Goal: Use online tool/utility: Utilize a website feature to perform a specific function

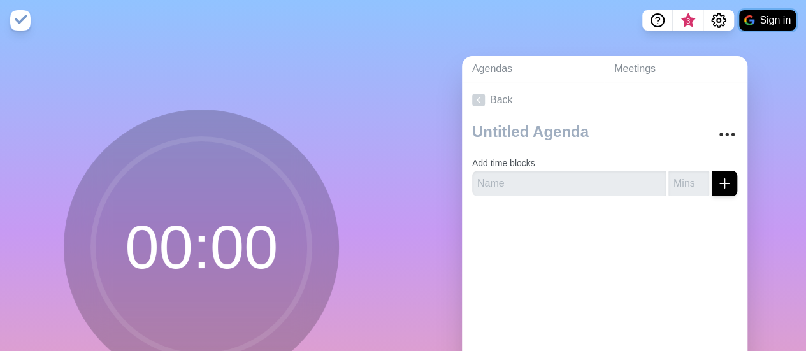
click at [771, 17] on button "Sign in" at bounding box center [767, 20] width 57 height 20
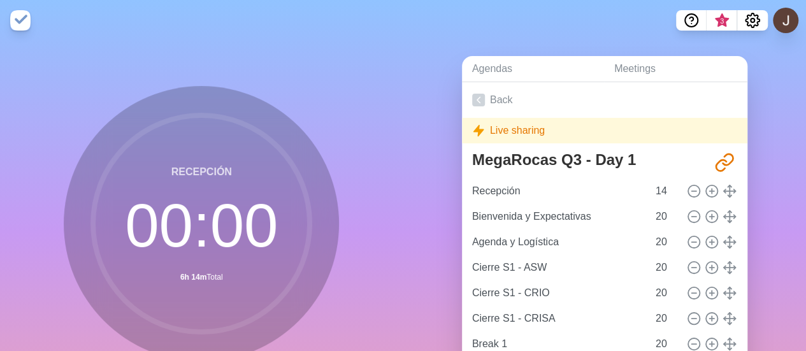
click at [346, 86] on div "Recepción 00 : 00 6h 14m Total Start" at bounding box center [202, 252] width 404 height 423
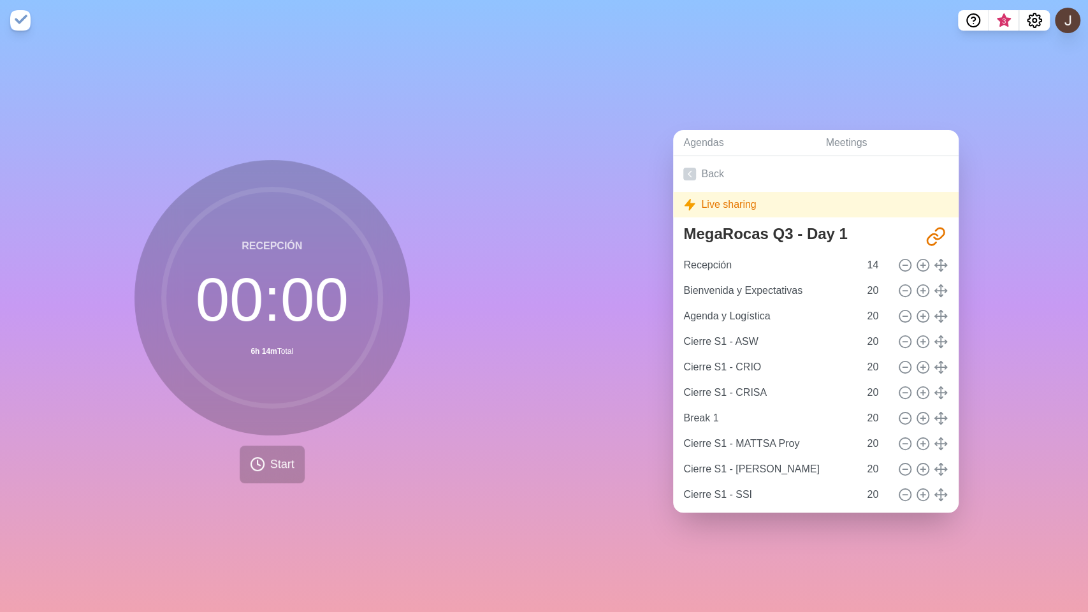
click at [806, 265] on div "Agendas Meetings Back Live sharing MegaRocas Q3 - Day 1 [URL][DOMAIN_NAME] Rece…" at bounding box center [816, 326] width 544 height 571
drag, startPoint x: 1035, startPoint y: 265, endPoint x: 472, endPoint y: 367, distance: 572.7
click at [472, 351] on div "Recepción 00 : 00 6h 14m Total Start" at bounding box center [272, 326] width 544 height 571
click at [806, 127] on div "Agendas Meetings Back Live sharing MegaRocas Q3 - Day 1 [URL][DOMAIN_NAME] Rece…" at bounding box center [816, 326] width 544 height 571
click at [806, 152] on div "Agendas Meetings Back Live sharing MegaRocas Q3 - Day 1 [URL][DOMAIN_NAME] Rece…" at bounding box center [816, 326] width 544 height 571
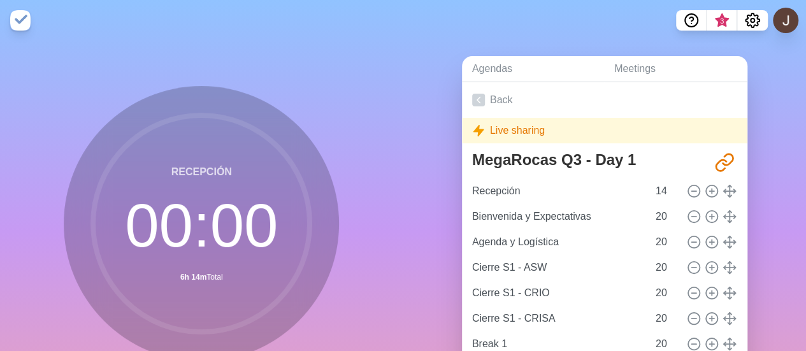
drag, startPoint x: 1035, startPoint y: 3, endPoint x: 422, endPoint y: 152, distance: 631.1
click at [422, 152] on div "Agendas Meetings Back Live sharing MegaRocas Q3 - Day 1 [URL][DOMAIN_NAME] Rece…" at bounding box center [606, 252] width 404 height 423
drag, startPoint x: 773, startPoint y: 0, endPoint x: 518, endPoint y: 15, distance: 254.8
click at [518, 15] on nav "3" at bounding box center [403, 20] width 806 height 41
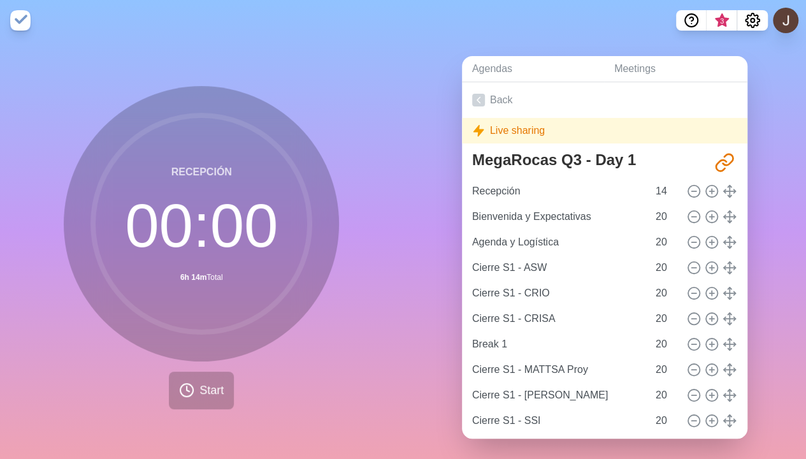
scroll to position [15, 0]
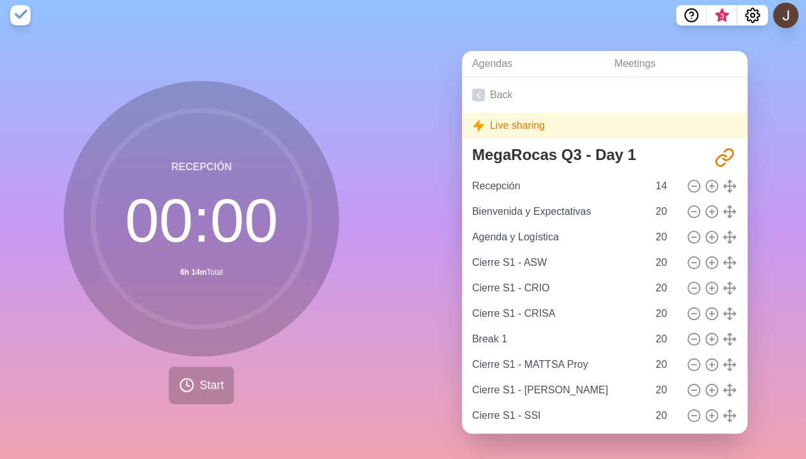
click at [780, 154] on div "Agendas Meetings Back Live sharing MegaRocas Q3 - Day 1 http://timeblocks.co/yK…" at bounding box center [606, 247] width 404 height 423
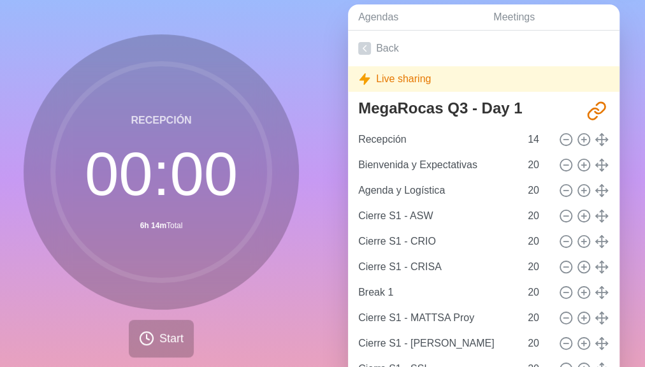
scroll to position [51, 0]
click at [166, 337] on span "Start" at bounding box center [171, 339] width 24 height 17
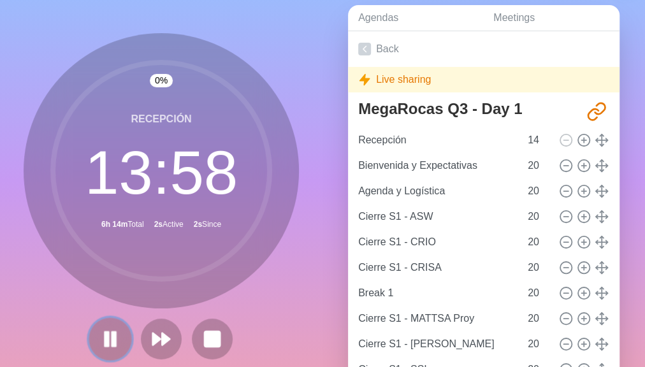
click at [105, 343] on rect at bounding box center [107, 339] width 4 height 14
click at [215, 338] on rect at bounding box center [212, 339] width 16 height 16
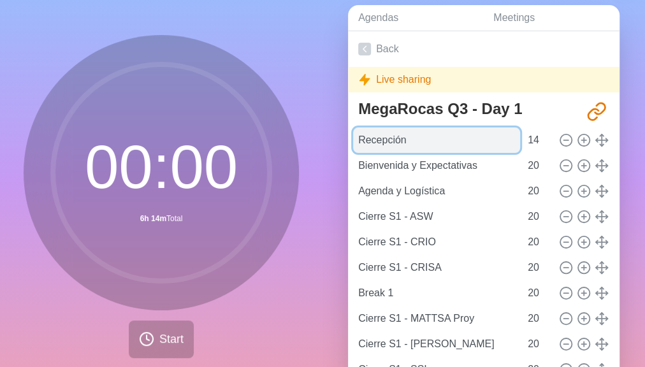
click at [379, 143] on input "Recepción" at bounding box center [436, 139] width 167 height 25
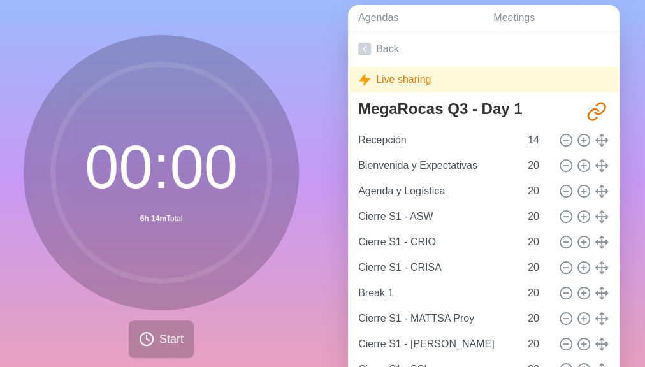
click at [244, 330] on div "00 : 00 6h 14m Total Start" at bounding box center [161, 196] width 275 height 323
click at [617, 13] on div "Agendas Meetings Back Live sharing MegaRocas Q3 - Day 1 http://timeblocks.co/yK…" at bounding box center [484, 201] width 323 height 423
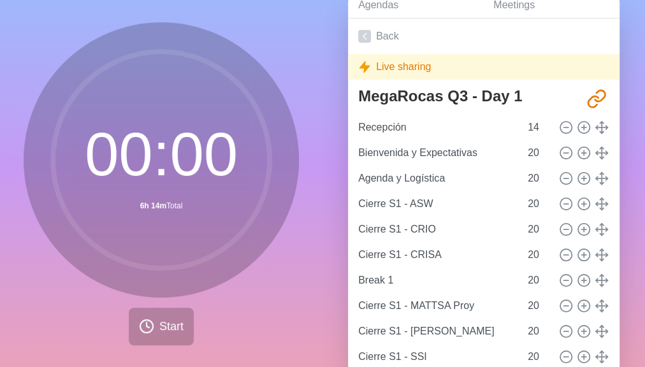
scroll to position [70, 0]
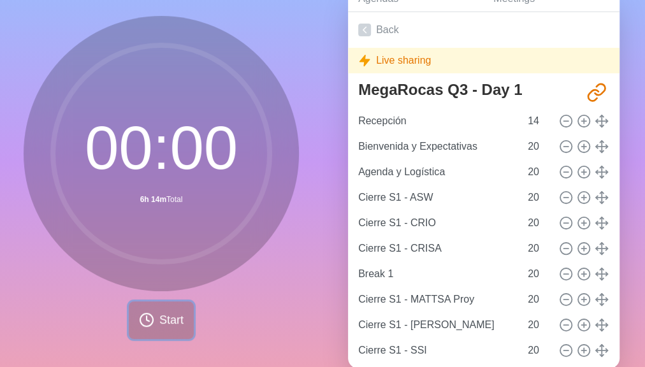
click at [166, 321] on span "Start" at bounding box center [171, 320] width 24 height 17
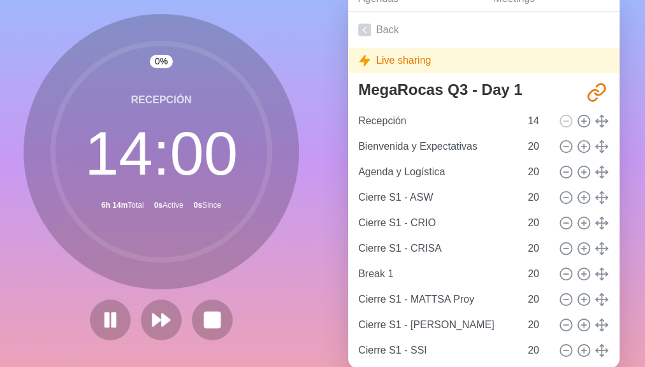
scroll to position [69, 0]
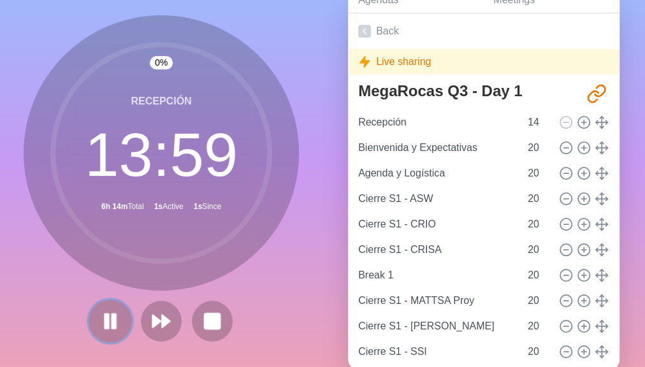
click at [107, 307] on button at bounding box center [110, 321] width 43 height 43
click at [204, 317] on rect at bounding box center [212, 321] width 16 height 16
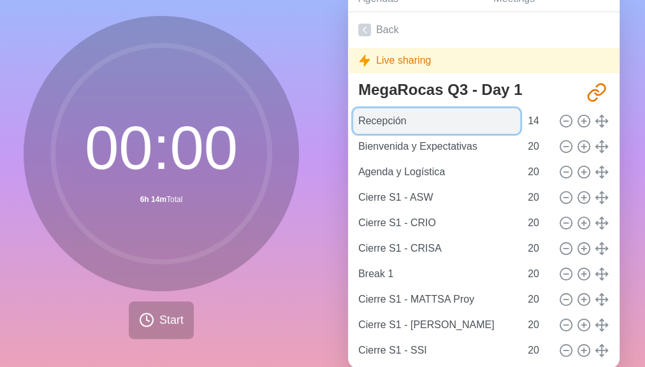
click at [372, 117] on input "Recepción" at bounding box center [436, 120] width 167 height 25
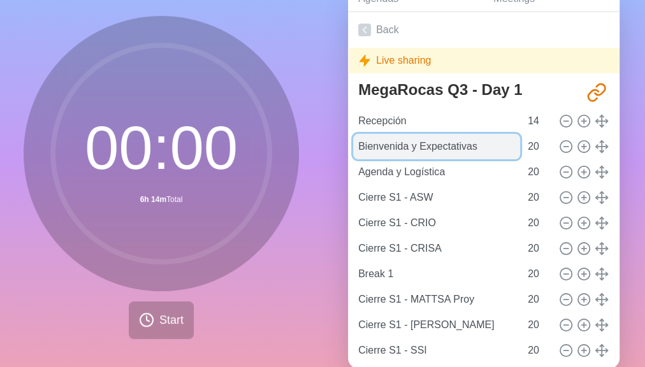
click at [379, 141] on input "Bienvenida y Expectativas" at bounding box center [436, 146] width 167 height 25
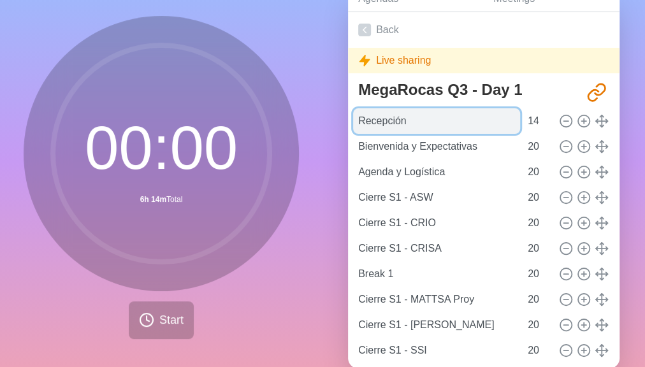
click at [414, 122] on input "Recepción" at bounding box center [436, 120] width 167 height 25
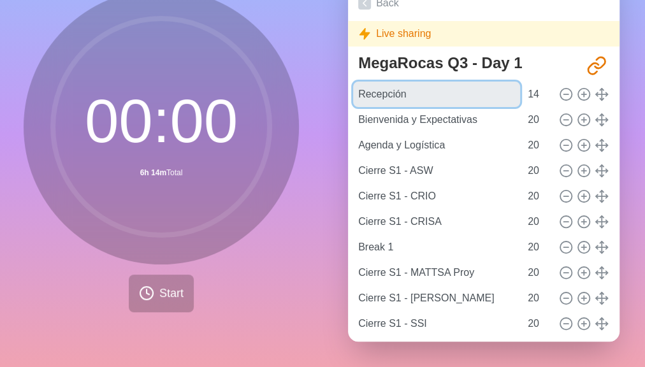
scroll to position [54, 0]
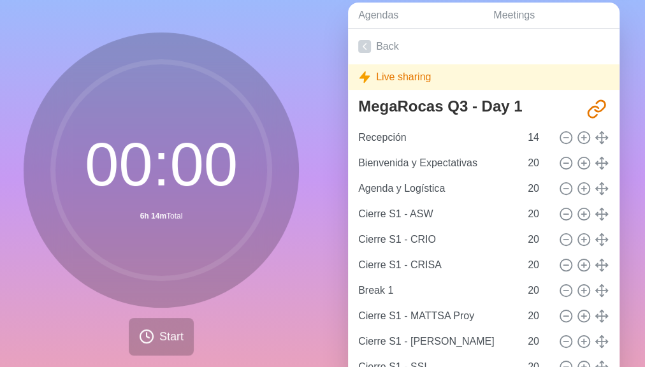
click at [337, 132] on div "Agendas Meetings Back Live sharing MegaRocas Q3 - Day 1 http://timeblocks.co/yK…" at bounding box center [484, 198] width 323 height 423
click at [523, 156] on input "20" at bounding box center [538, 162] width 31 height 25
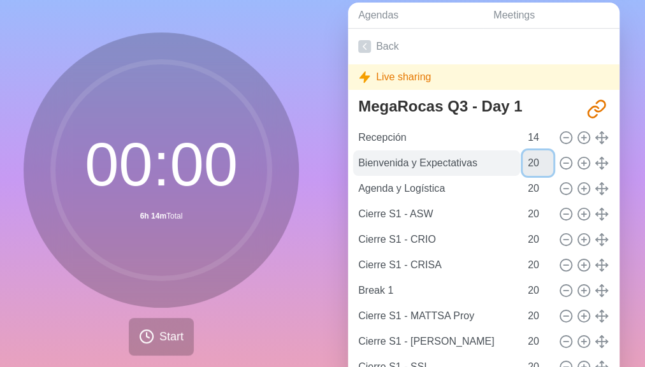
drag, startPoint x: 521, startPoint y: 160, endPoint x: 504, endPoint y: 160, distance: 17.8
click at [504, 160] on div "Bienvenida y Expectativas 20" at bounding box center [483, 162] width 261 height 25
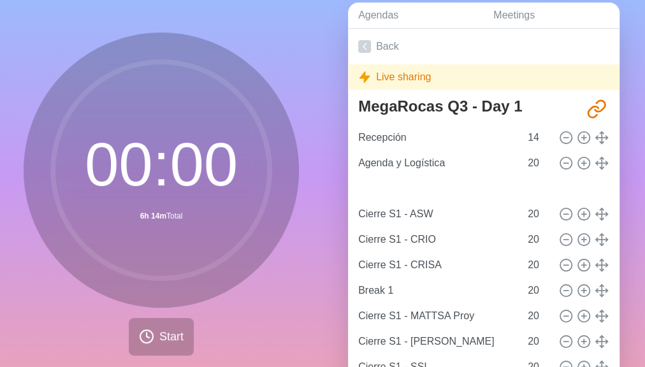
type input "Bienvenida y Expectativas"
type input "Agenda y Logística"
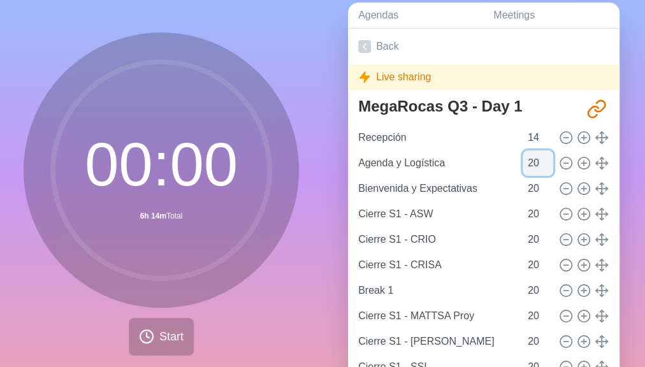
click at [524, 158] on input "20" at bounding box center [538, 162] width 31 height 25
drag, startPoint x: 521, startPoint y: 189, endPoint x: 509, endPoint y: 187, distance: 12.2
click at [523, 187] on input "20" at bounding box center [538, 188] width 31 height 25
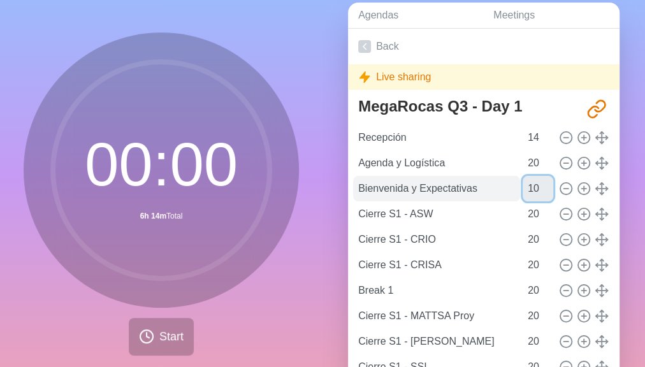
type input "10"
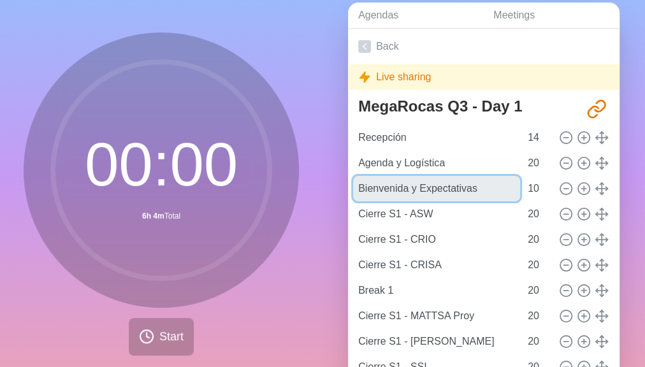
drag, startPoint x: 419, startPoint y: 189, endPoint x: 345, endPoint y: 185, distance: 74.7
click at [345, 185] on div "Agendas Meetings Back Live sharing MegaRocas Q3 - Day 1 http://timeblocks.co/yK…" at bounding box center [484, 198] width 323 height 423
click at [416, 188] on input "Expectativas" at bounding box center [436, 188] width 167 height 25
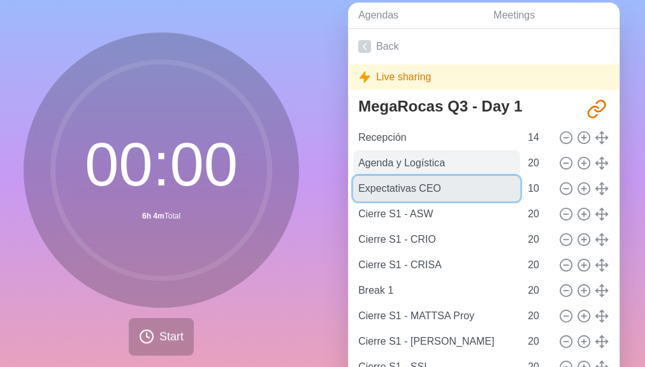
type input "Expectativas CEO"
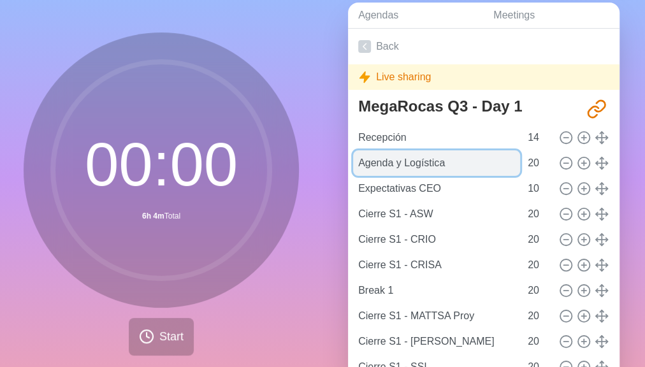
click at [449, 166] on input "Agenda y Logística" at bounding box center [436, 162] width 167 height 25
drag, startPoint x: 449, startPoint y: 166, endPoint x: 432, endPoint y: 170, distance: 17.6
click at [432, 170] on input "Agenda y Logística" at bounding box center [436, 162] width 167 height 25
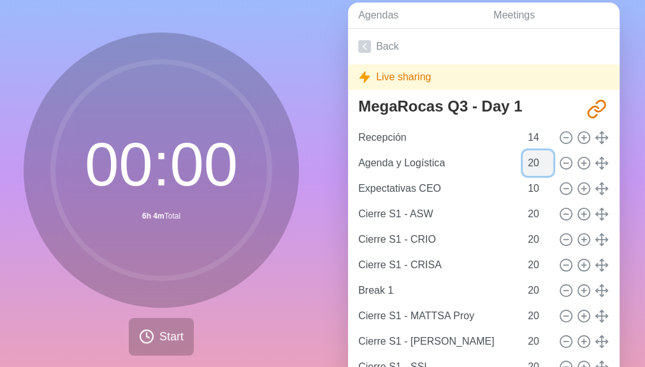
click at [523, 160] on input "20" at bounding box center [538, 162] width 31 height 25
type input "10"
click at [173, 333] on span "Start" at bounding box center [171, 336] width 24 height 17
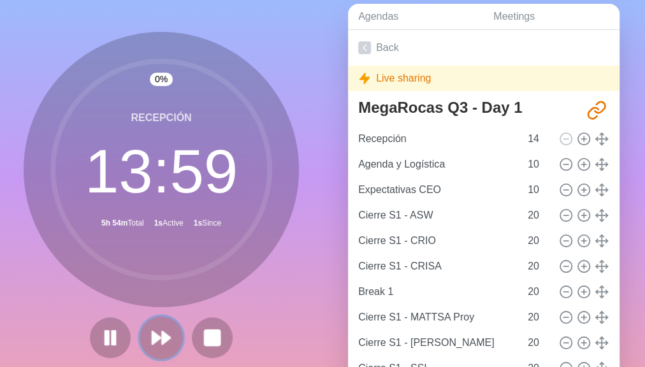
click at [164, 342] on icon at bounding box center [161, 338] width 22 height 22
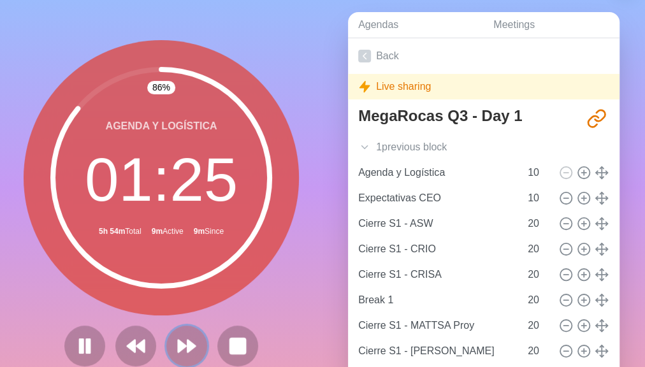
scroll to position [50, 0]
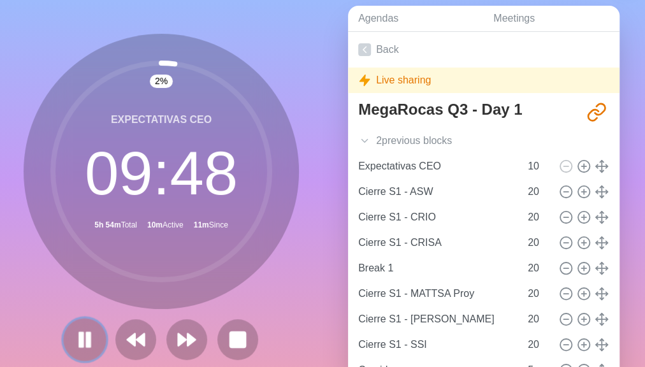
click at [88, 345] on icon at bounding box center [85, 340] width 22 height 22
click at [78, 341] on polygon at bounding box center [84, 339] width 13 height 16
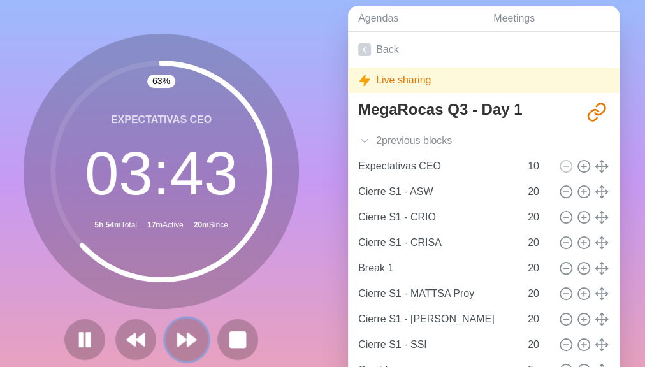
click at [180, 345] on icon at bounding box center [187, 340] width 22 height 22
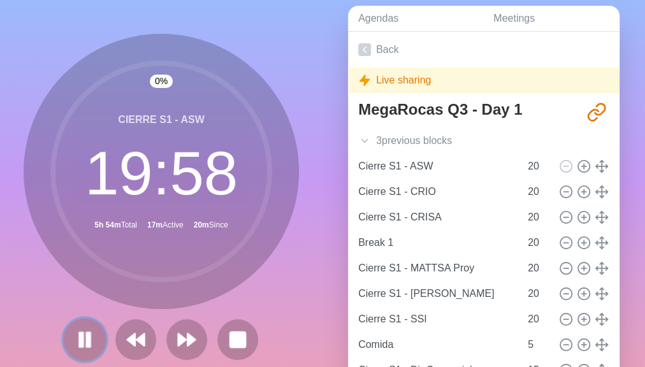
click at [80, 337] on rect at bounding box center [82, 340] width 4 height 14
click at [86, 337] on icon at bounding box center [85, 340] width 22 height 22
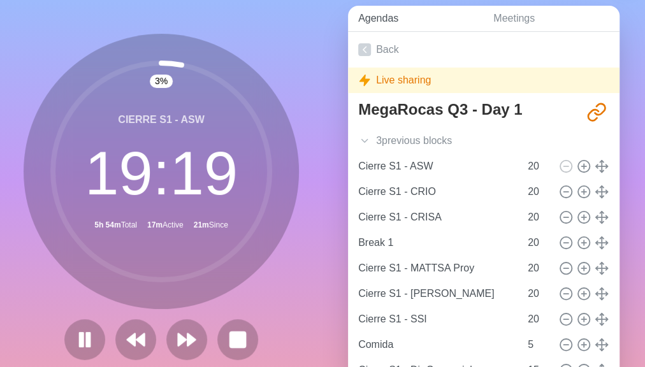
click at [388, 22] on link "Agendas" at bounding box center [415, 19] width 135 height 26
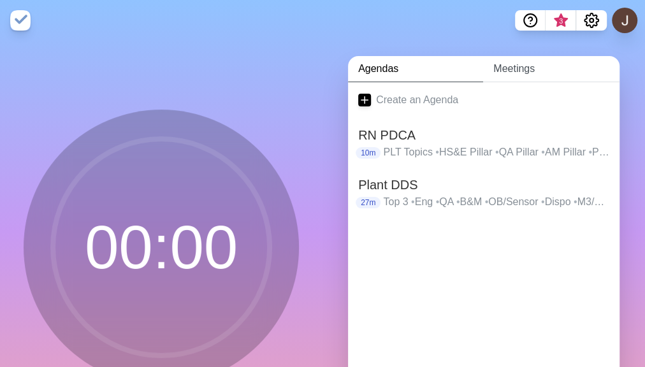
click at [519, 66] on link "Meetings" at bounding box center [551, 69] width 136 height 26
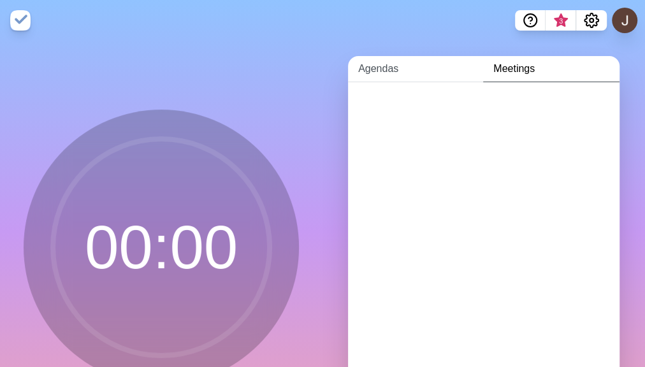
click at [417, 73] on link "Agendas" at bounding box center [415, 69] width 135 height 26
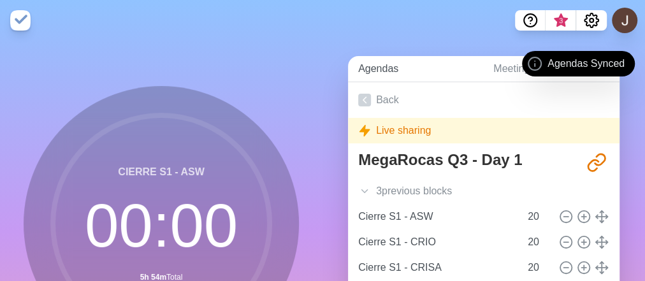
click at [392, 73] on link "Agendas" at bounding box center [415, 69] width 135 height 26
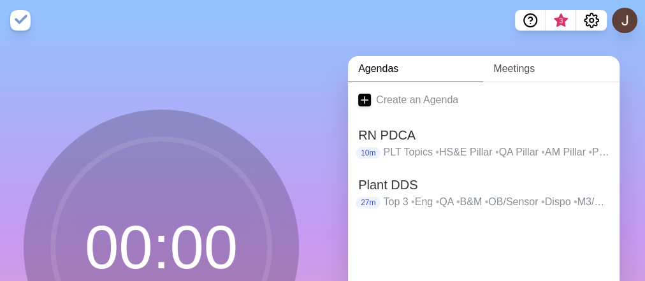
click at [518, 69] on link "Meetings" at bounding box center [551, 69] width 136 height 26
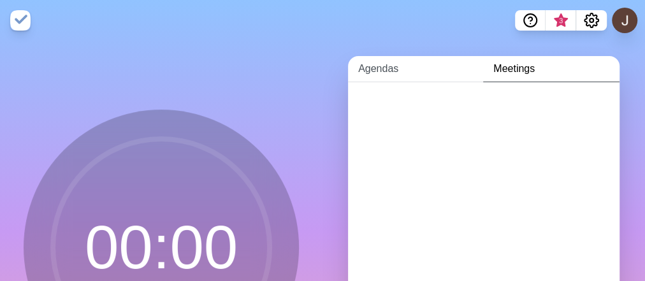
click at [384, 66] on link "Agendas" at bounding box center [415, 69] width 135 height 26
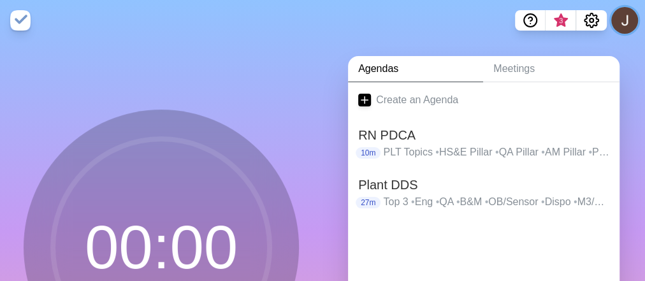
click at [623, 19] on button at bounding box center [624, 20] width 27 height 27
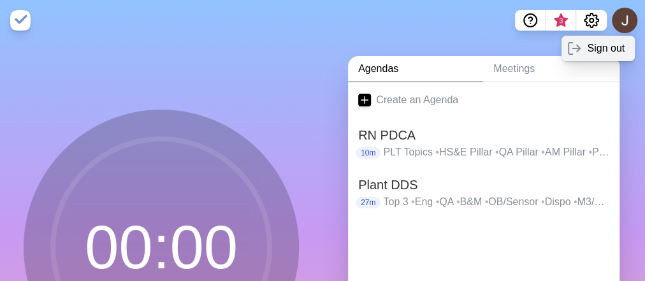
click at [587, 50] on p "Sign out" at bounding box center [606, 48] width 38 height 15
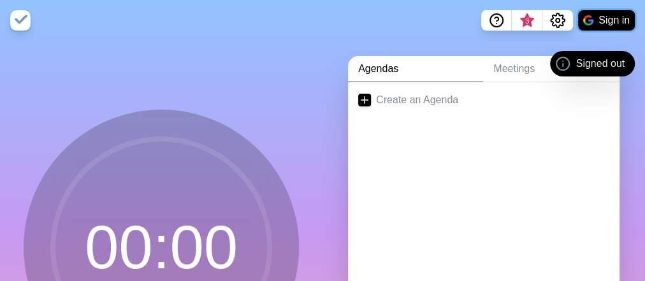
click at [602, 13] on button "Sign in" at bounding box center [606, 20] width 57 height 20
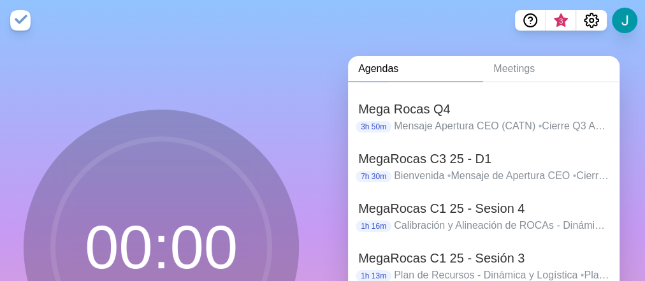
scroll to position [176, 0]
click at [462, 158] on h2 "MegaRocas C3 25 - D1" at bounding box center [483, 158] width 251 height 19
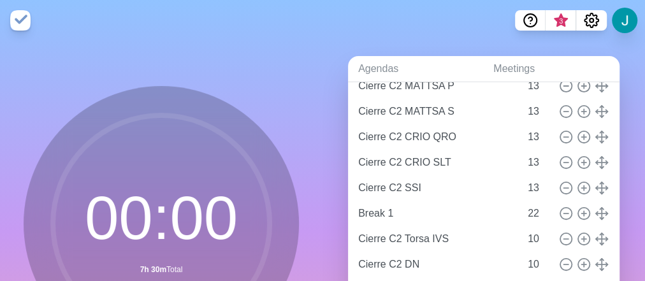
scroll to position [154, 0]
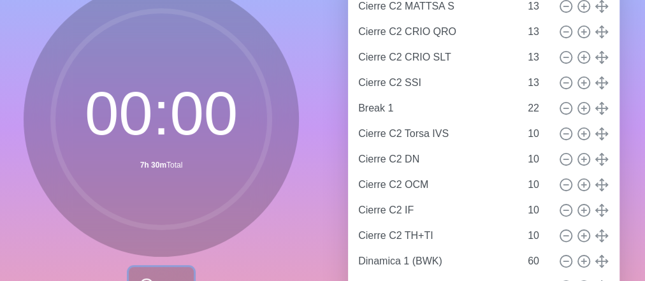
click at [164, 273] on button "Start" at bounding box center [161, 286] width 65 height 38
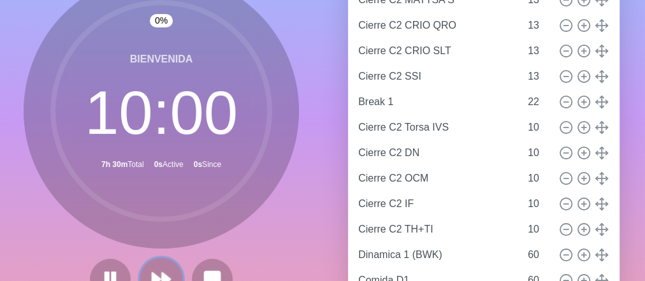
click at [161, 271] on icon at bounding box center [161, 279] width 22 height 22
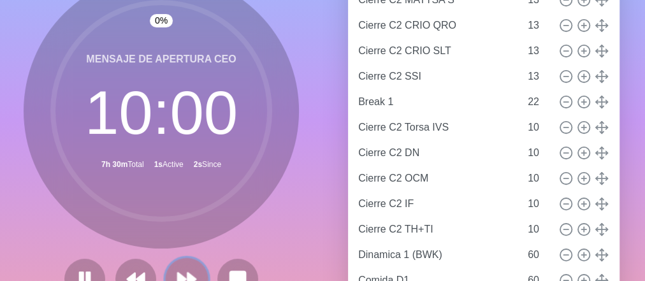
click at [177, 273] on icon at bounding box center [187, 279] width 22 height 22
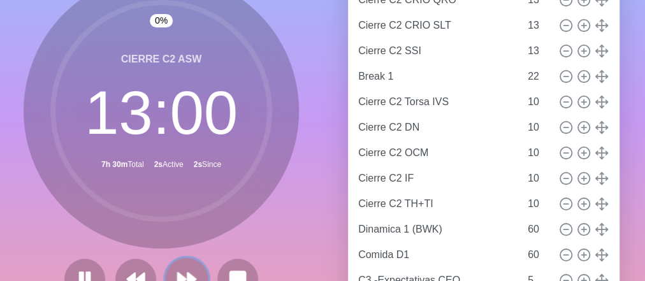
scroll to position [129, 0]
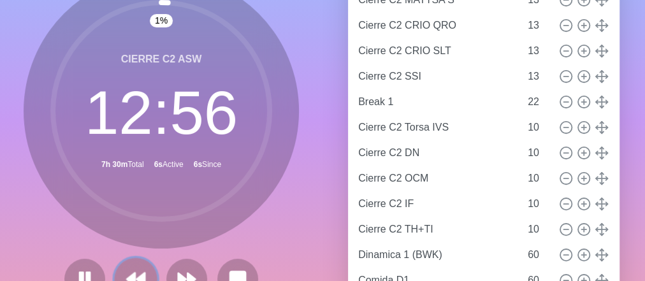
click at [129, 270] on icon at bounding box center [136, 279] width 22 height 22
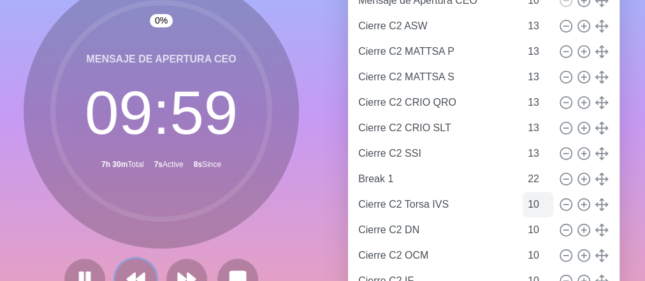
scroll to position [76, 0]
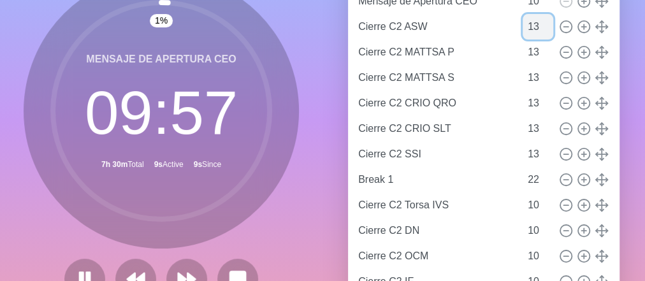
click at [523, 26] on input "13" at bounding box center [538, 26] width 31 height 25
type input "10"
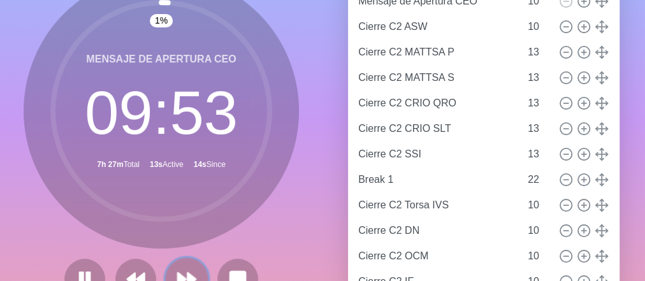
click at [178, 264] on button at bounding box center [186, 279] width 43 height 43
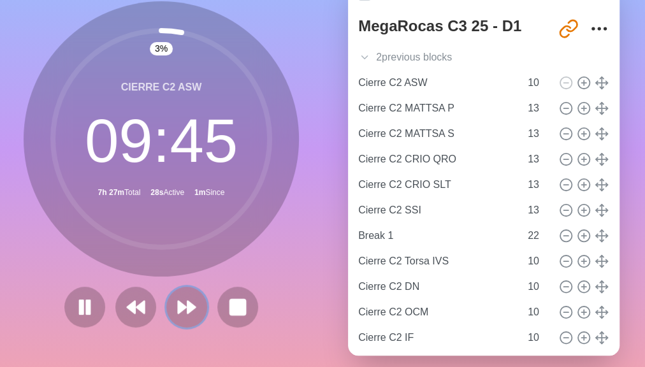
scroll to position [20, 0]
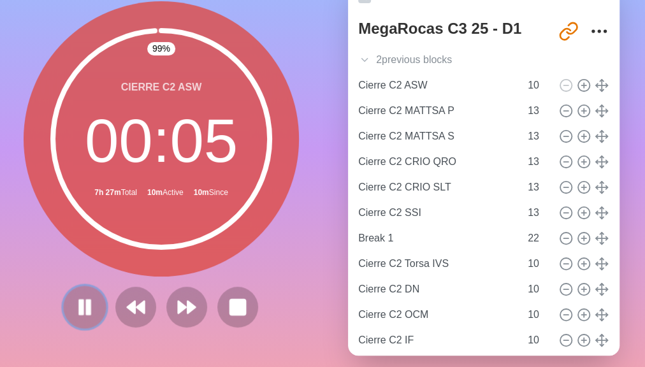
click at [80, 280] on rect at bounding box center [82, 307] width 4 height 14
click at [186, 280] on icon at bounding box center [187, 307] width 22 height 22
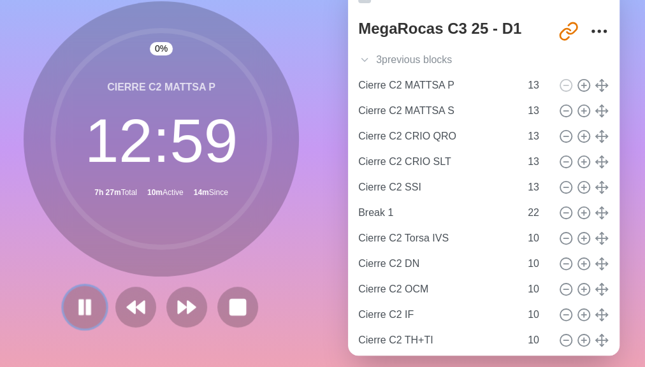
click at [80, 280] on icon at bounding box center [85, 307] width 22 height 22
click at [80, 280] on polygon at bounding box center [85, 307] width 12 height 15
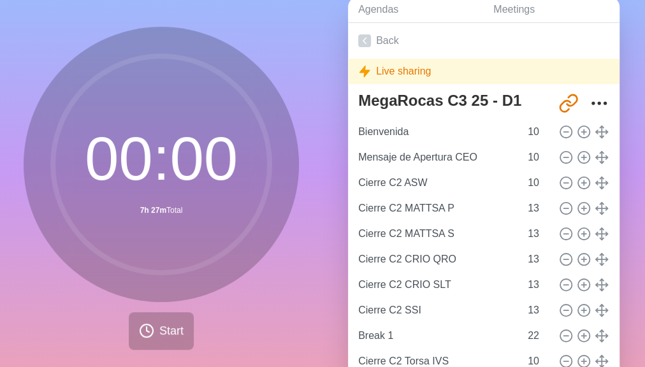
scroll to position [57, 0]
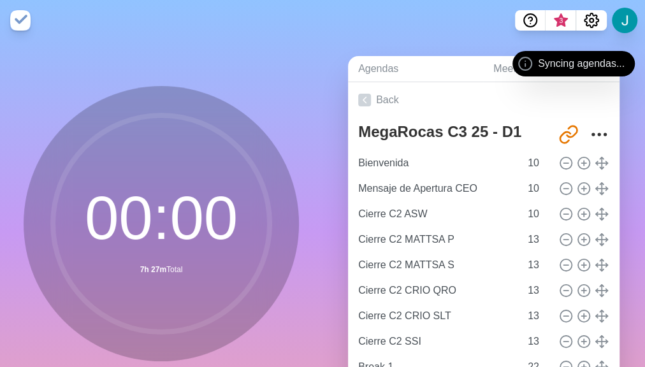
scroll to position [99, 0]
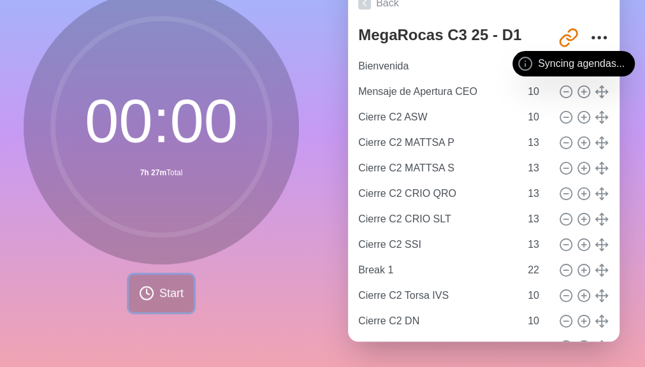
click at [161, 289] on span "Start" at bounding box center [171, 293] width 24 height 17
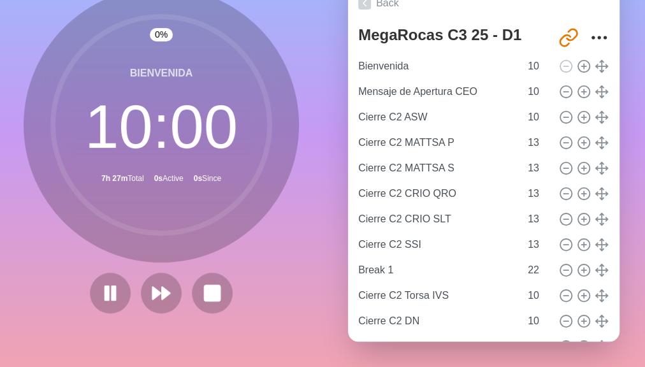
scroll to position [105, 0]
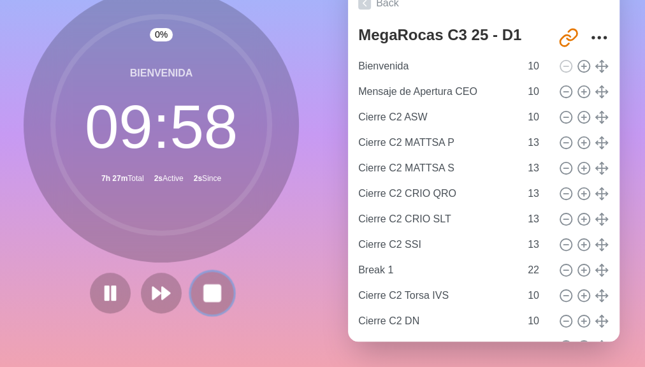
click at [207, 285] on rect at bounding box center [212, 293] width 16 height 16
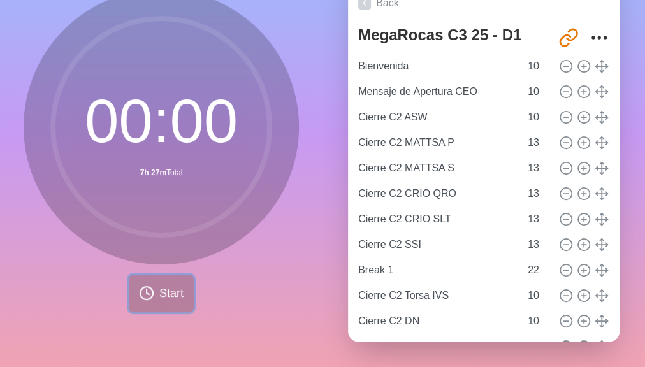
click at [159, 285] on span "Start" at bounding box center [171, 293] width 24 height 17
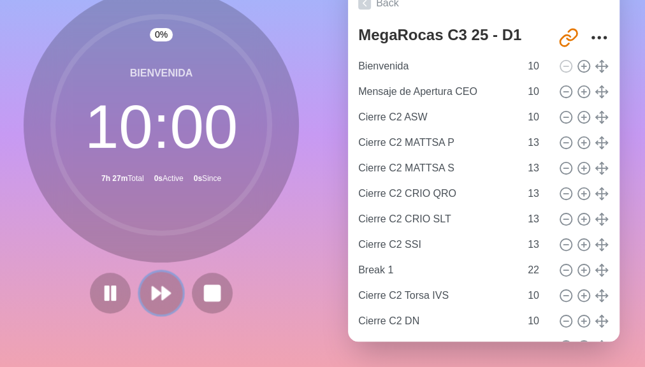
click at [168, 277] on button at bounding box center [161, 293] width 43 height 43
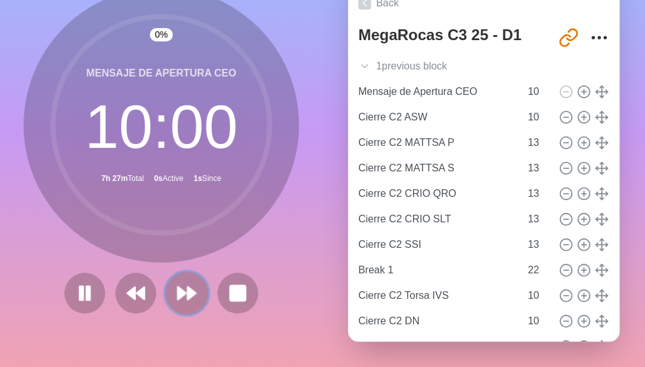
click at [168, 277] on button at bounding box center [186, 293] width 43 height 43
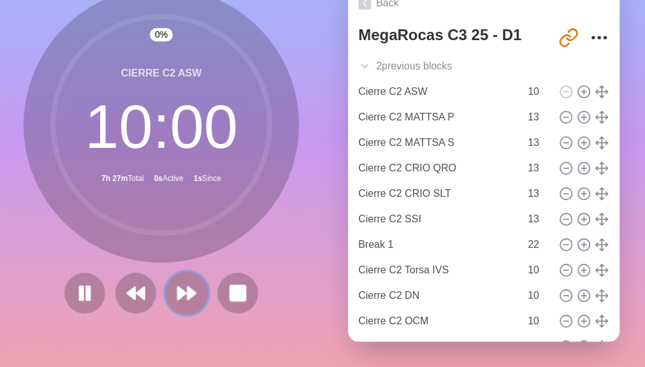
click at [168, 278] on button at bounding box center [186, 293] width 43 height 43
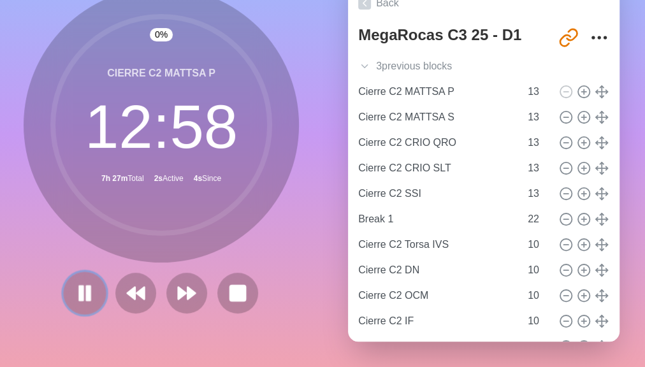
click at [87, 292] on rect at bounding box center [89, 293] width 4 height 14
click at [177, 295] on icon at bounding box center [187, 293] width 22 height 22
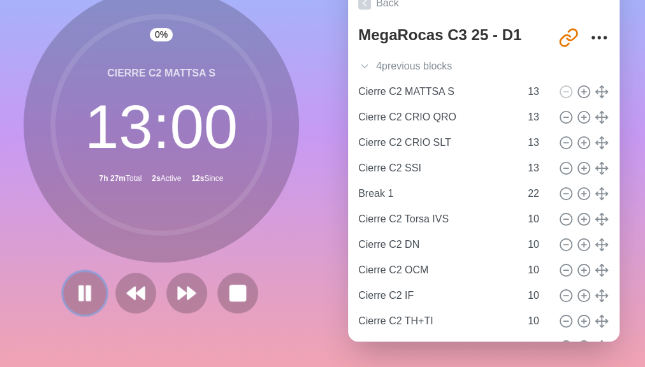
click at [80, 293] on rect at bounding box center [82, 293] width 4 height 14
click at [93, 288] on button at bounding box center [84, 293] width 43 height 43
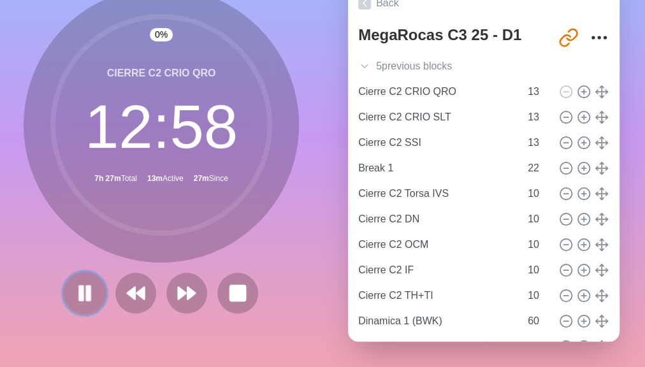
click at [80, 282] on icon at bounding box center [85, 293] width 22 height 22
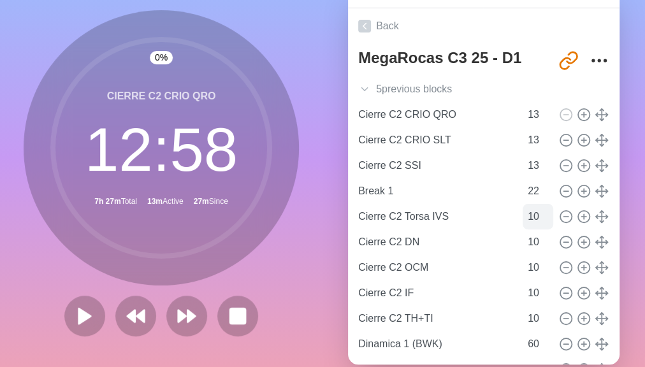
scroll to position [0, 0]
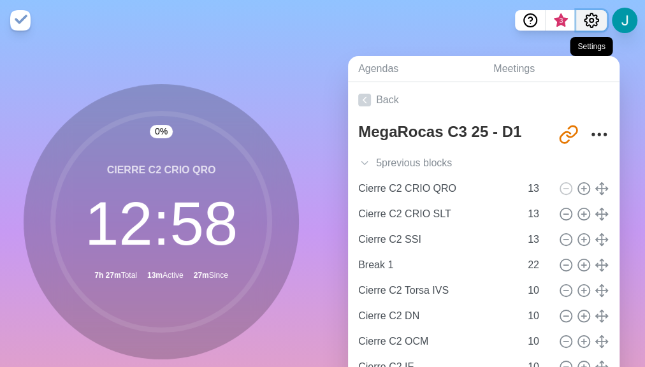
click at [592, 25] on icon "Settings" at bounding box center [591, 20] width 15 height 15
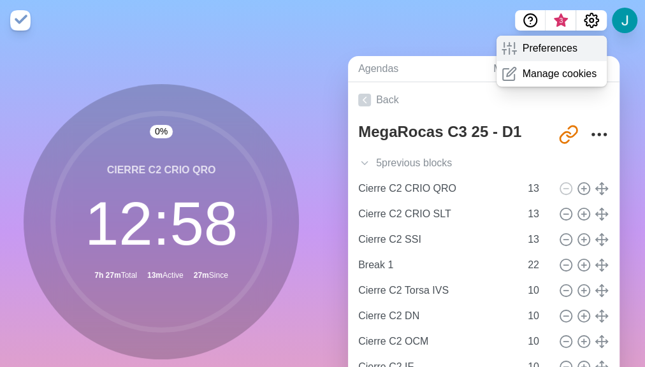
click at [561, 50] on p "Preferences" at bounding box center [549, 48] width 55 height 15
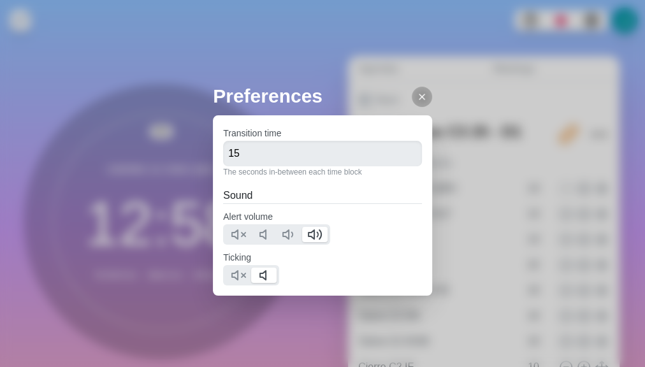
click at [190, 110] on div "Preferences Transition time 15 The seconds in-between each time block Sound Ale…" at bounding box center [322, 183] width 645 height 367
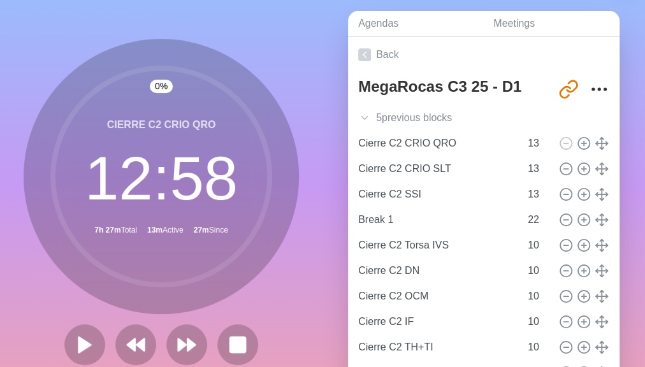
scroll to position [47, 0]
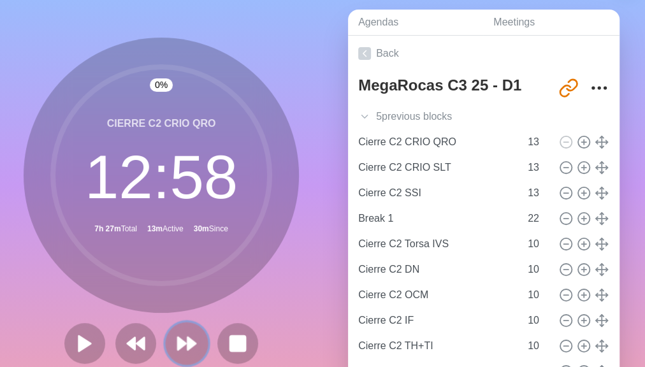
click at [186, 335] on icon at bounding box center [187, 344] width 22 height 22
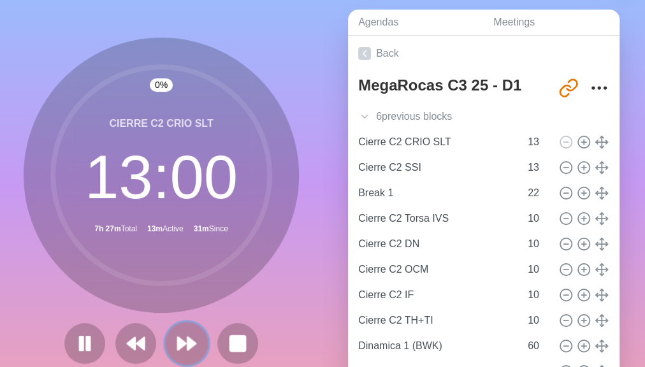
click at [186, 335] on icon at bounding box center [187, 344] width 22 height 22
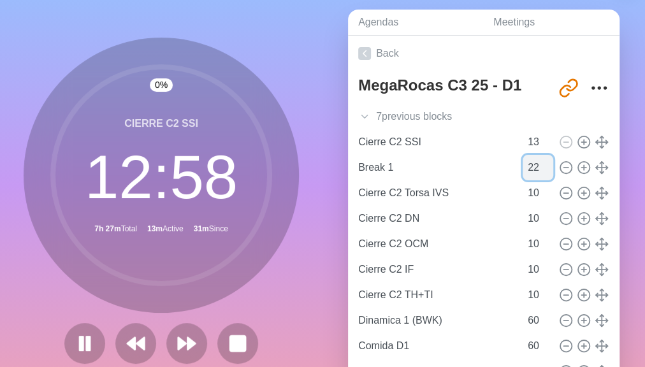
click at [523, 166] on input "22" at bounding box center [538, 167] width 31 height 25
type input "7"
click at [284, 282] on div "Cierre C2 SSI 12 : 55 7h 12m Total 13m Active 31m Since" at bounding box center [161, 175] width 275 height 275
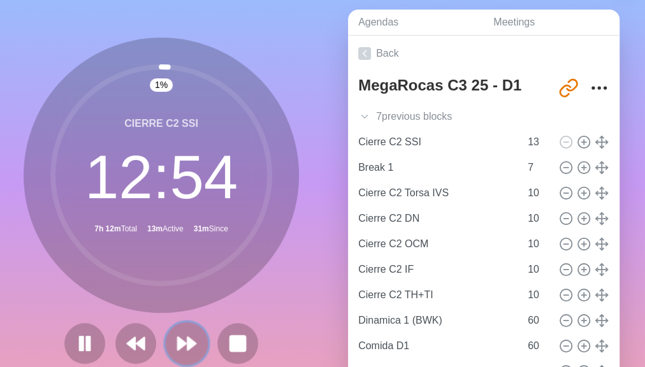
click at [187, 346] on polygon at bounding box center [191, 343] width 8 height 13
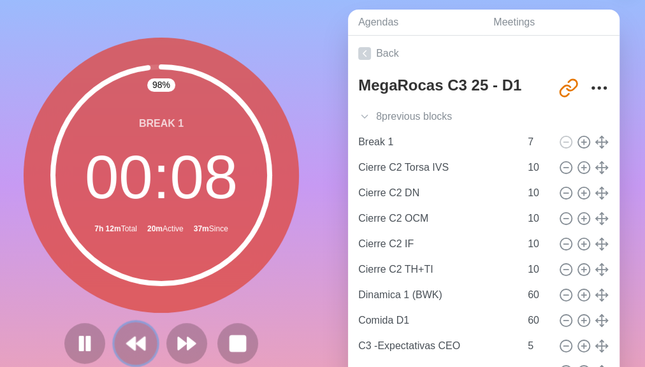
click at [127, 346] on polygon at bounding box center [131, 343] width 8 height 13
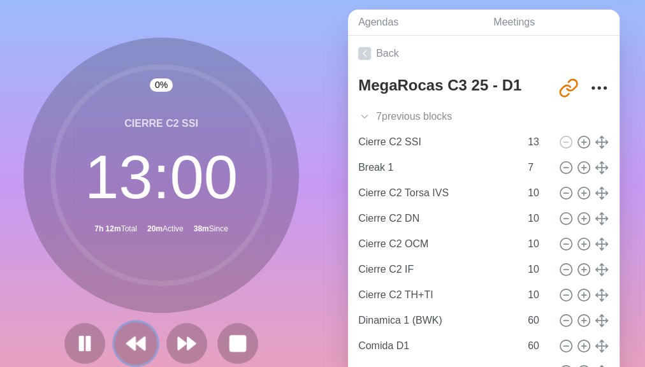
click at [127, 346] on polygon at bounding box center [131, 343] width 8 height 13
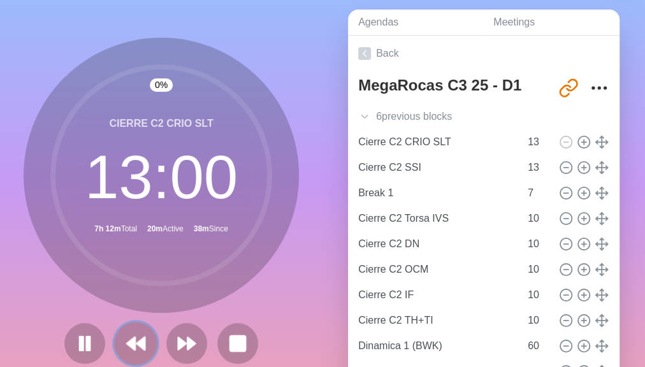
click at [127, 346] on polygon at bounding box center [131, 343] width 8 height 13
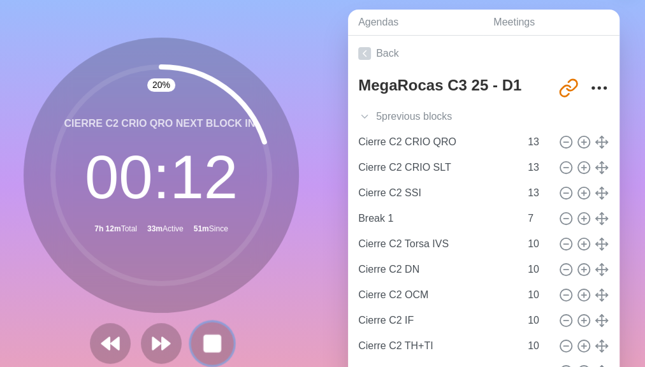
click at [205, 342] on rect at bounding box center [212, 343] width 16 height 16
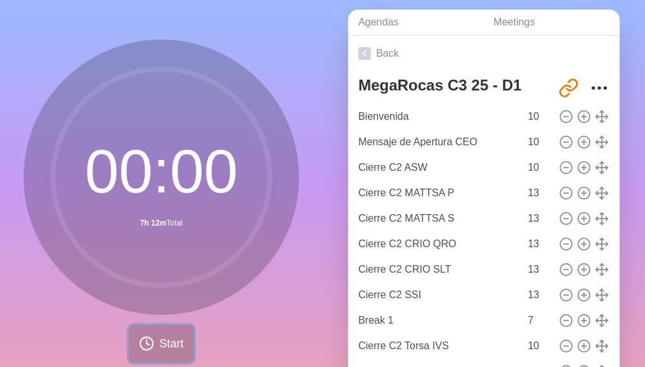
click at [159, 344] on span "Start" at bounding box center [171, 343] width 24 height 17
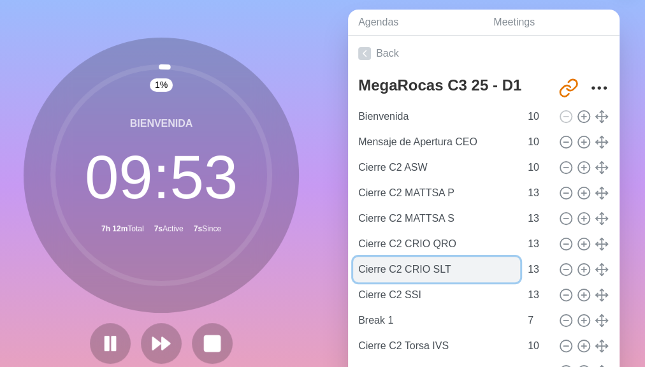
click at [394, 270] on input "Cierre C2 CRIO SLT" at bounding box center [436, 269] width 167 height 25
click at [395, 263] on input "Cierre C2 CRIO SLT" at bounding box center [436, 269] width 167 height 25
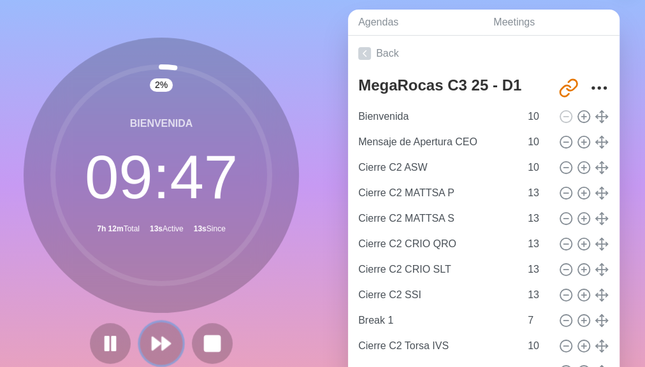
click at [162, 349] on polygon at bounding box center [166, 343] width 8 height 13
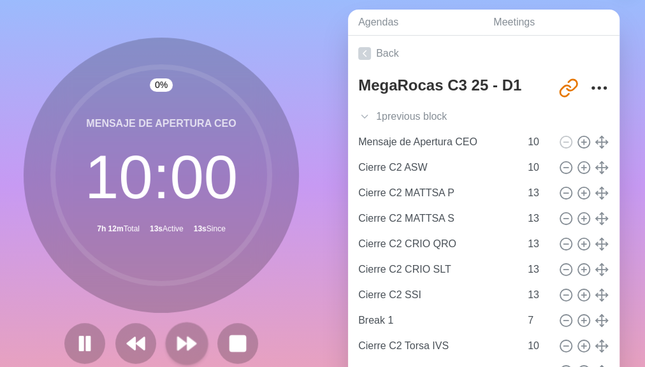
click at [159, 349] on div at bounding box center [161, 343] width 204 height 41
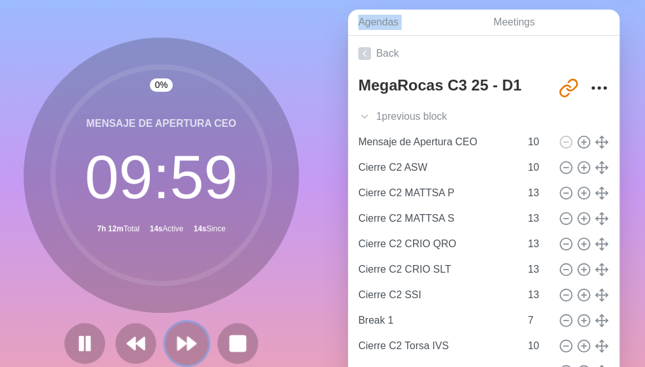
click at [170, 346] on button at bounding box center [186, 343] width 43 height 43
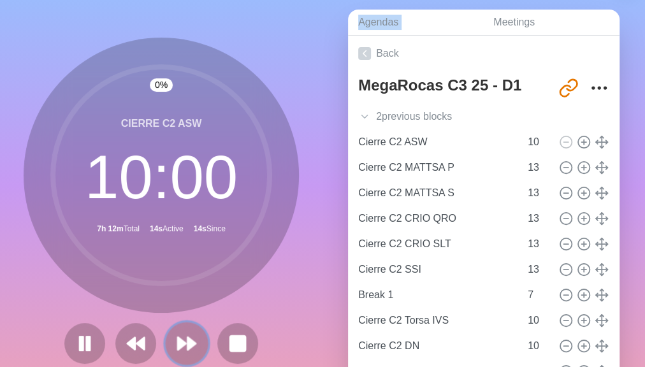
click at [170, 346] on button at bounding box center [186, 343] width 43 height 43
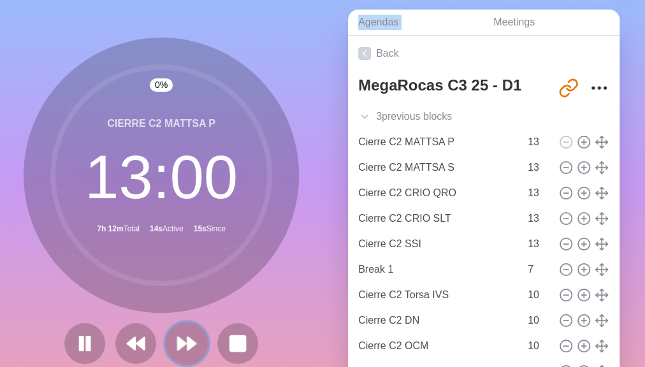
click at [170, 346] on button at bounding box center [186, 343] width 43 height 43
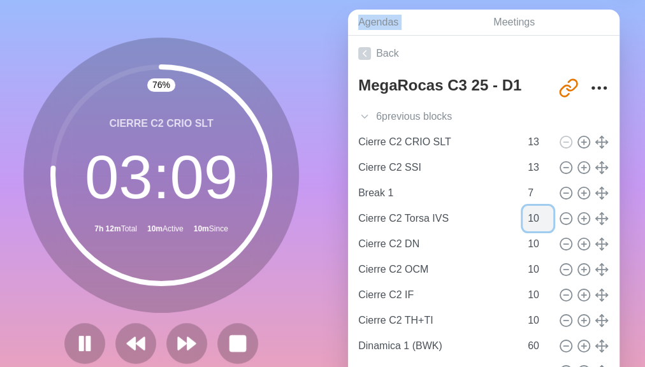
click at [525, 219] on input "10" at bounding box center [538, 218] width 31 height 25
type input "1"
type input "7"
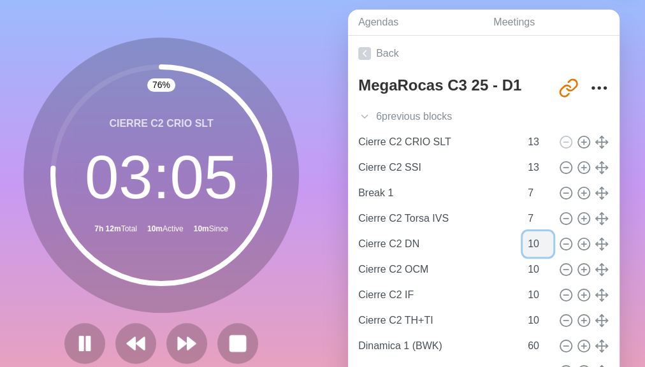
click at [523, 245] on input "10" at bounding box center [538, 243] width 31 height 25
type input "1"
type input "7"
click at [523, 265] on input "10" at bounding box center [538, 269] width 31 height 25
type input "1"
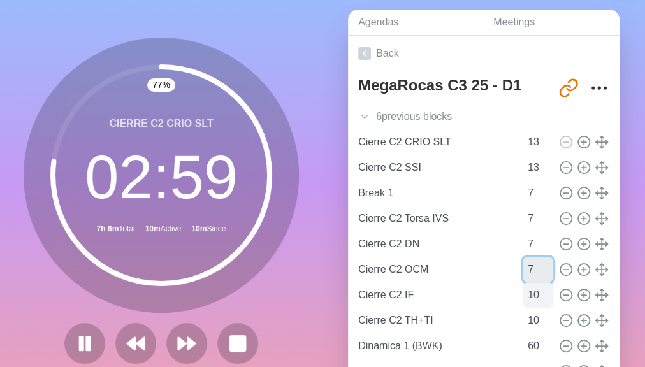
type input "7"
click at [524, 293] on input "10" at bounding box center [538, 294] width 31 height 25
type input "1"
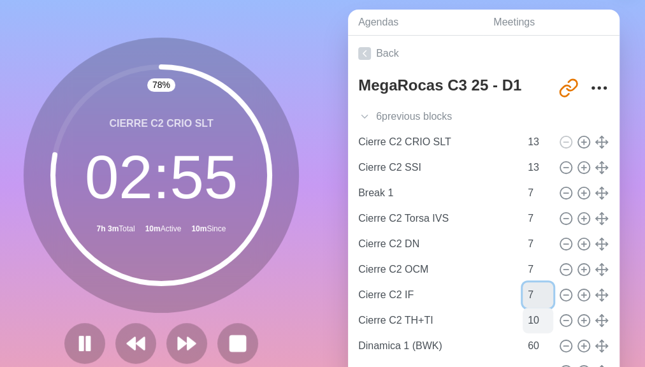
type input "7"
click at [523, 320] on input "10" at bounding box center [538, 320] width 31 height 25
type input "1"
type input "7"
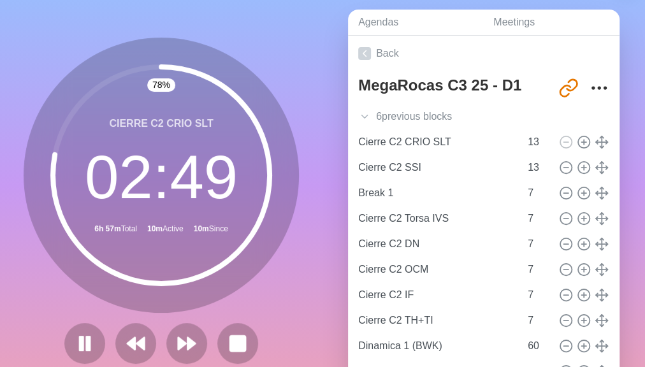
click at [625, 184] on div "Agendas Meetings Back MegaRocas C3 25 - D1 http://timeblocks.co/jE45ug7SiGN44Wd…" at bounding box center [484, 205] width 323 height 423
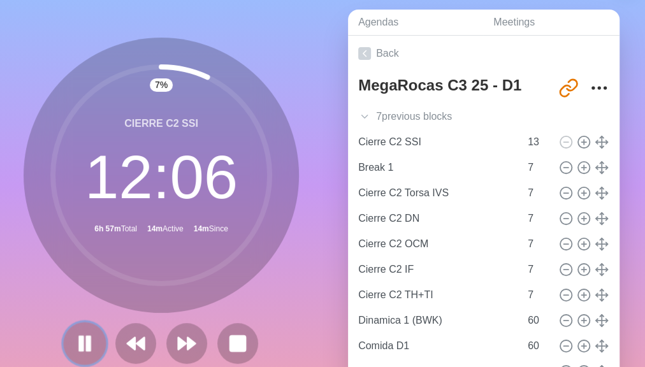
click at [80, 349] on rect at bounding box center [82, 344] width 4 height 14
click at [68, 346] on button at bounding box center [84, 343] width 43 height 43
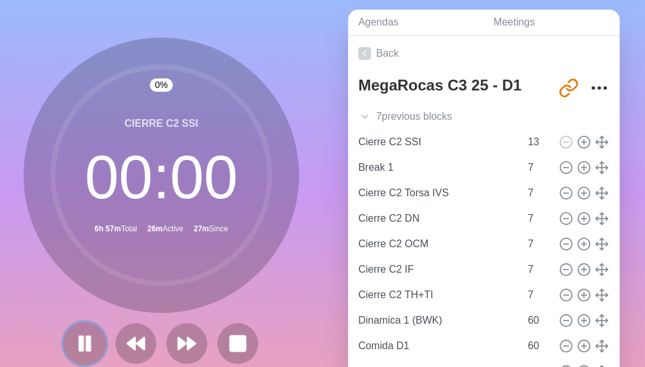
click at [81, 346] on icon at bounding box center [85, 344] width 22 height 22
